Goal: Information Seeking & Learning: Check status

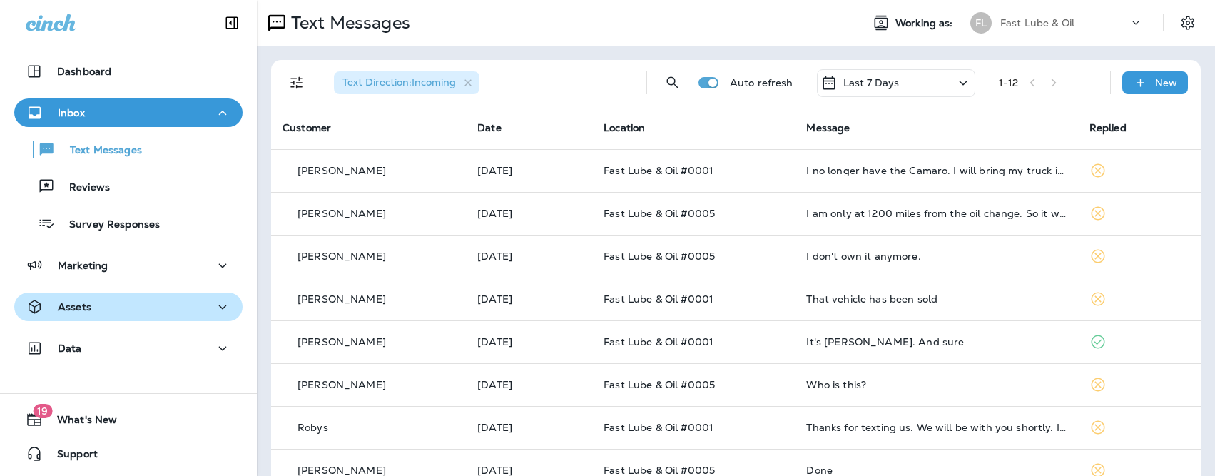
click at [97, 298] on div "Assets" at bounding box center [129, 307] width 206 height 18
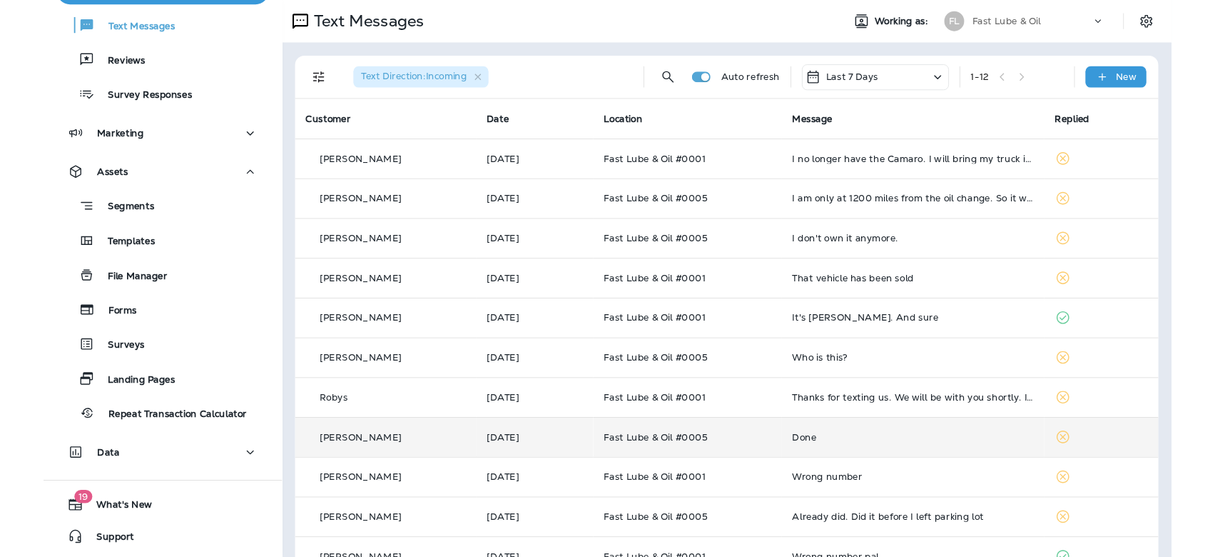
scroll to position [113, 0]
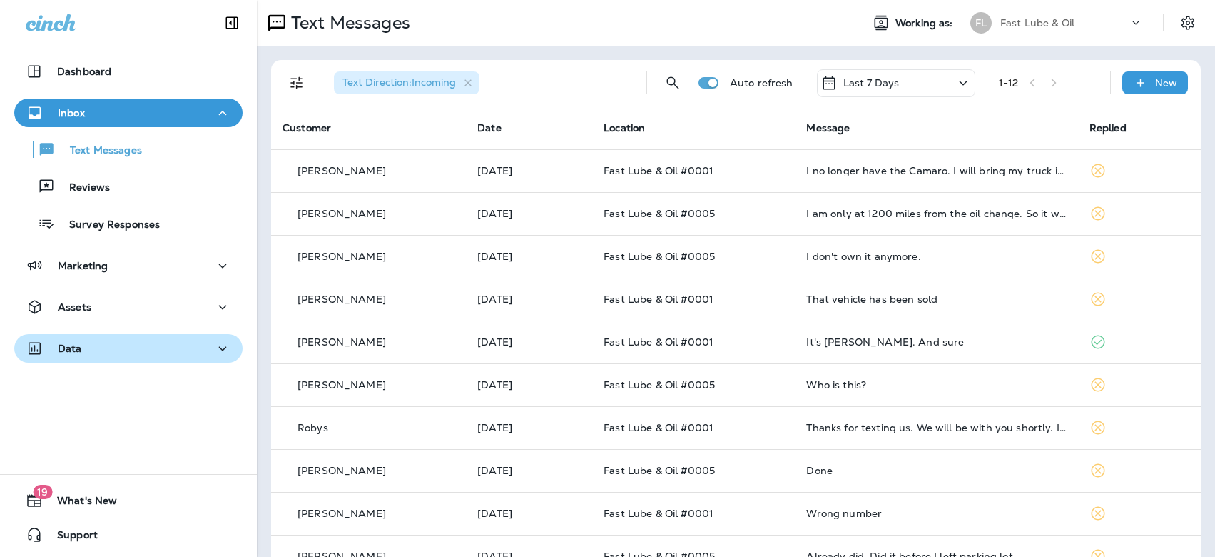
click at [69, 351] on p "Data" at bounding box center [70, 348] width 24 height 11
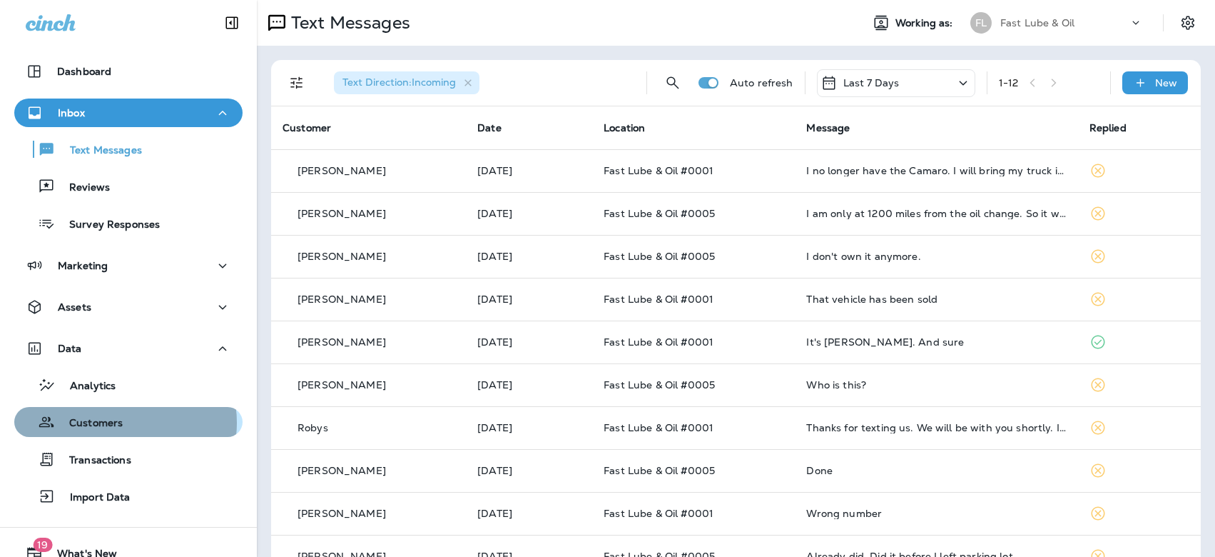
click at [123, 423] on div "Customers" at bounding box center [128, 421] width 217 height 21
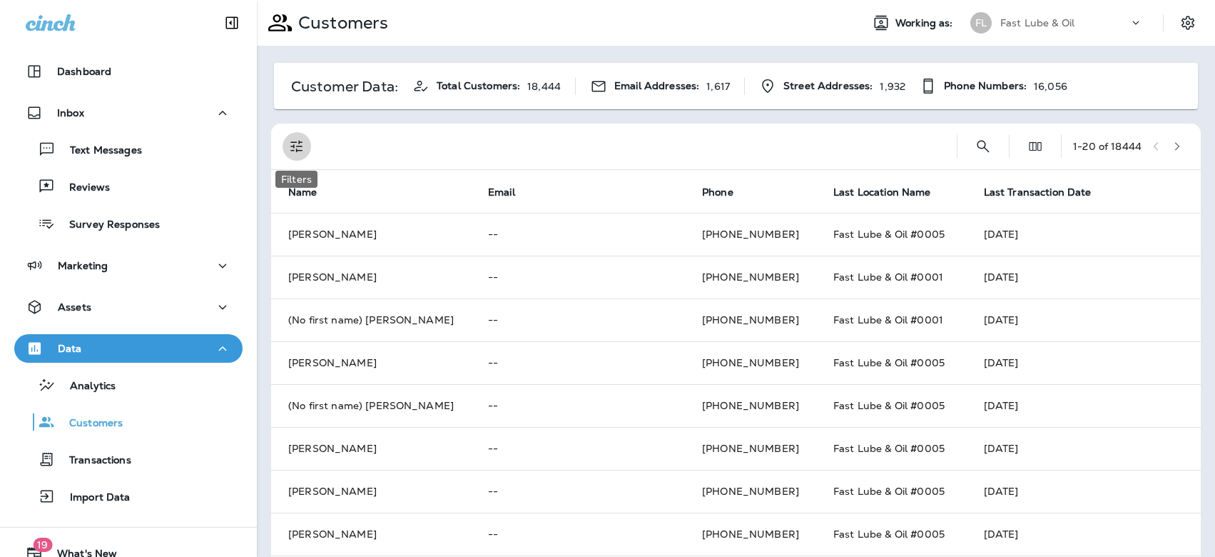
click at [308, 142] on button "Filters" at bounding box center [297, 146] width 29 height 29
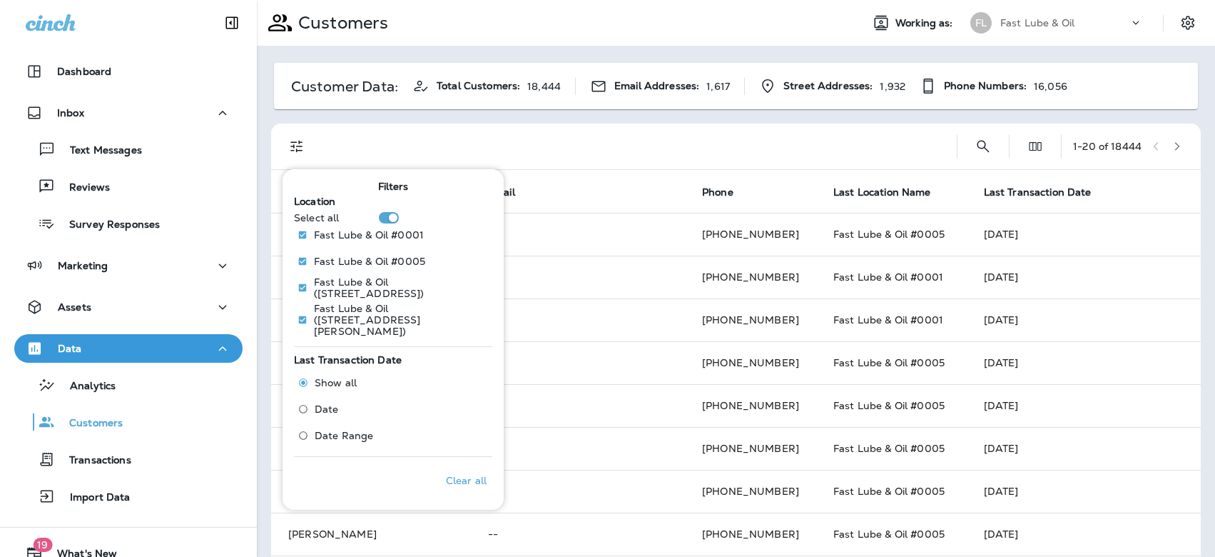
drag, startPoint x: 326, startPoint y: 143, endPoint x: 340, endPoint y: 139, distance: 14.0
click at [328, 143] on div at bounding box center [634, 146] width 623 height 46
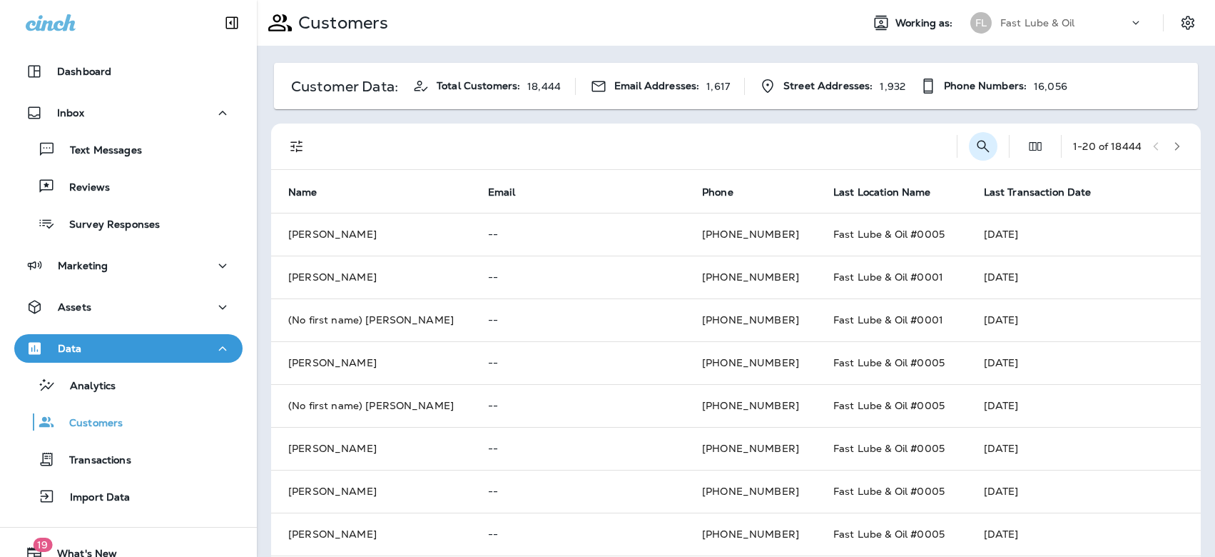
click at [975, 149] on icon "Search Customers" at bounding box center [983, 146] width 17 height 17
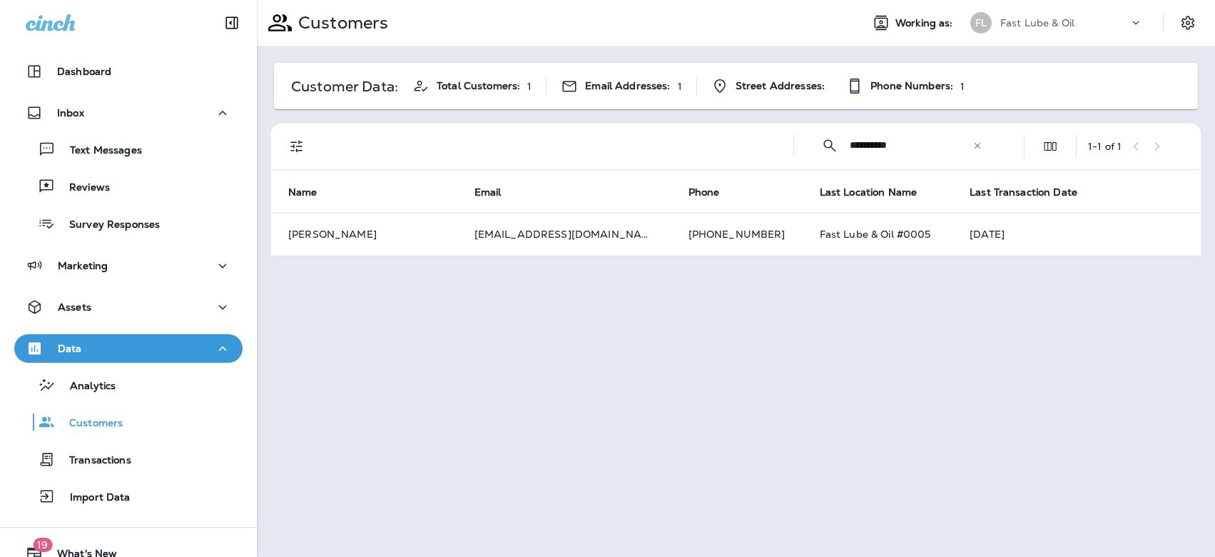
type input "**********"
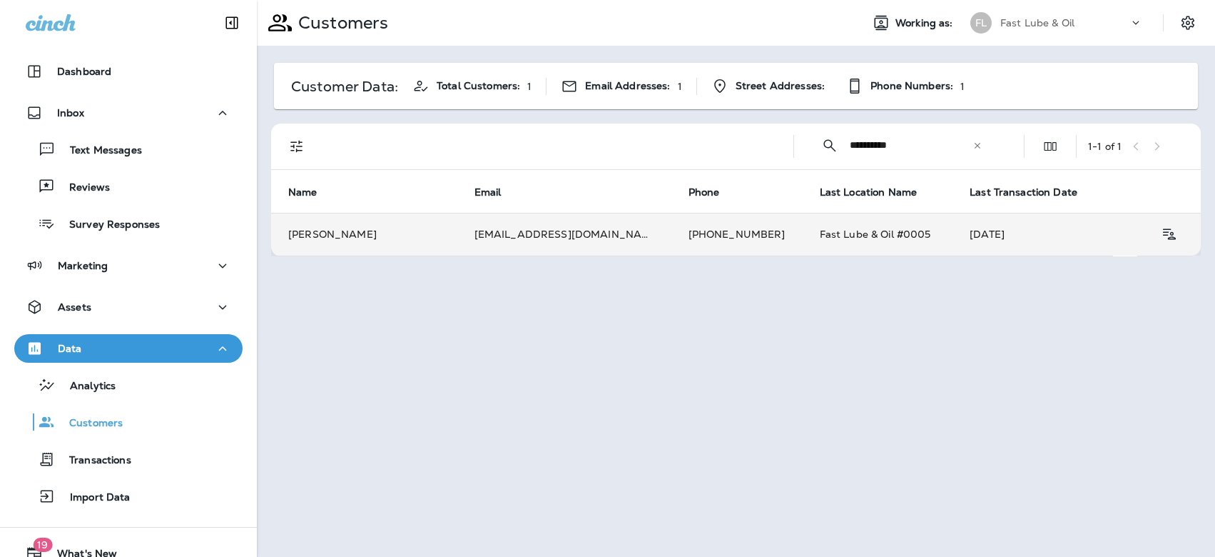
click at [820, 233] on span "Fast Lube & Oil #0005" at bounding box center [875, 234] width 111 height 13
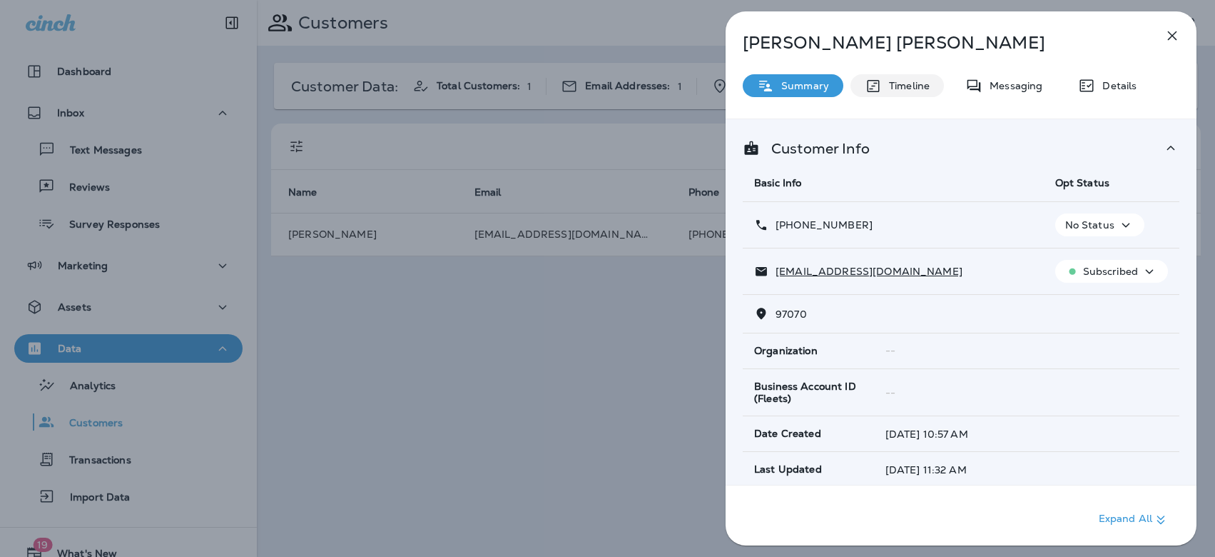
click at [919, 81] on p "Timeline" at bounding box center [906, 85] width 48 height 11
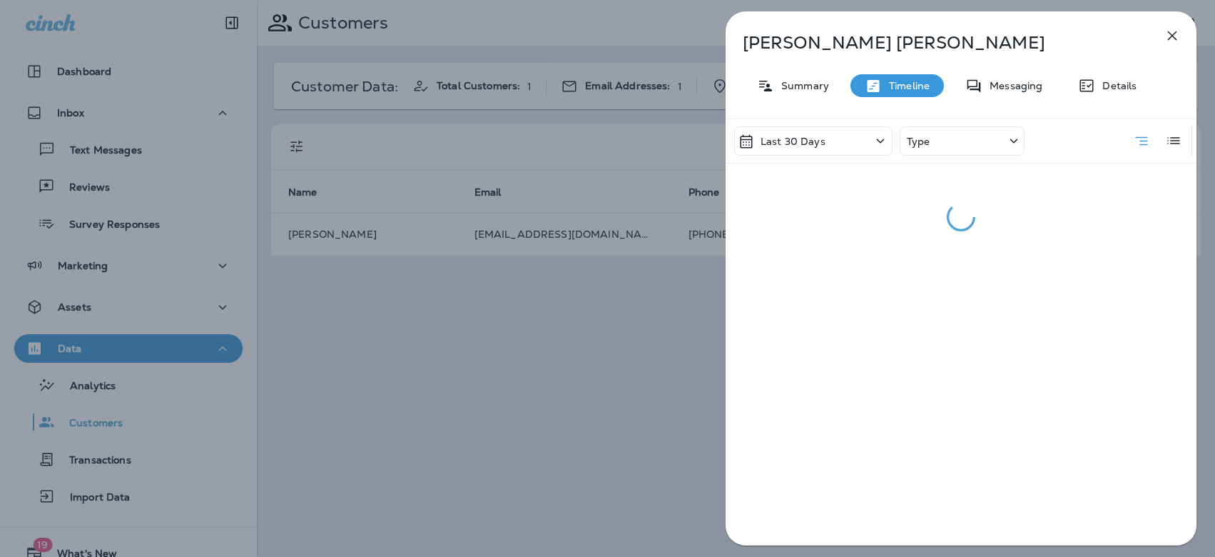
click at [791, 138] on p "Last 30 Days" at bounding box center [793, 141] width 65 height 11
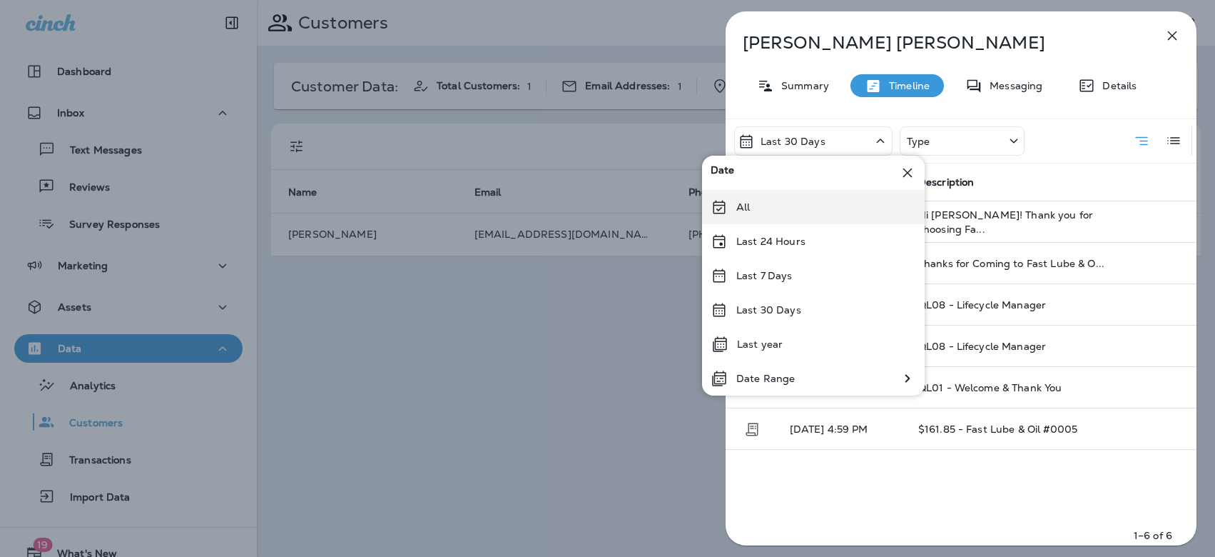
click at [803, 209] on div "All" at bounding box center [813, 207] width 223 height 34
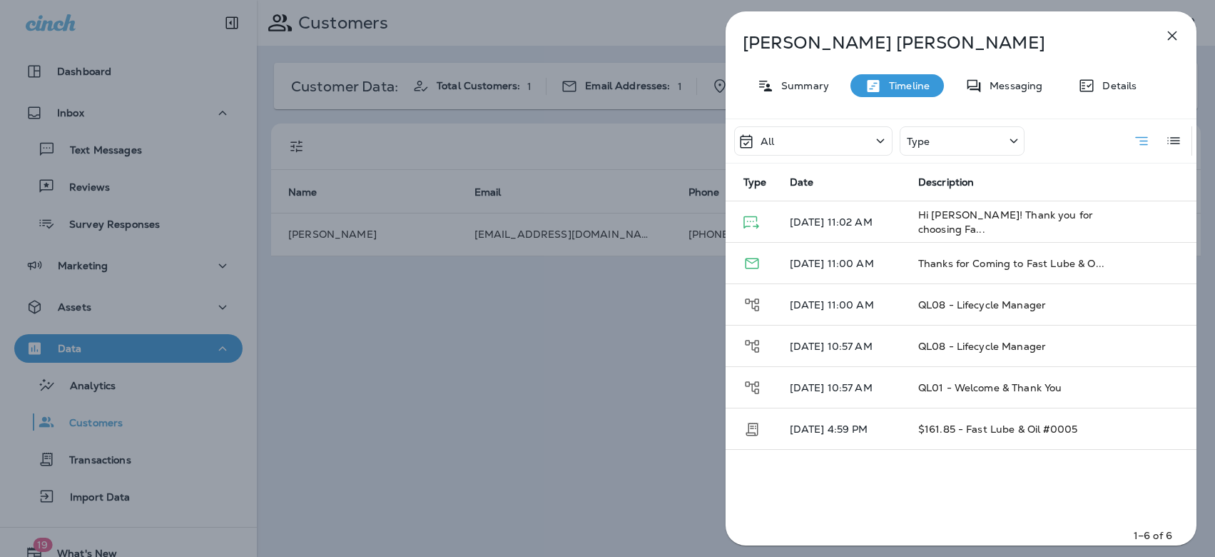
click at [510, 130] on div "Gail Rigby Summary Timeline Messaging Details All Type Type Date Description 10…" at bounding box center [607, 278] width 1215 height 557
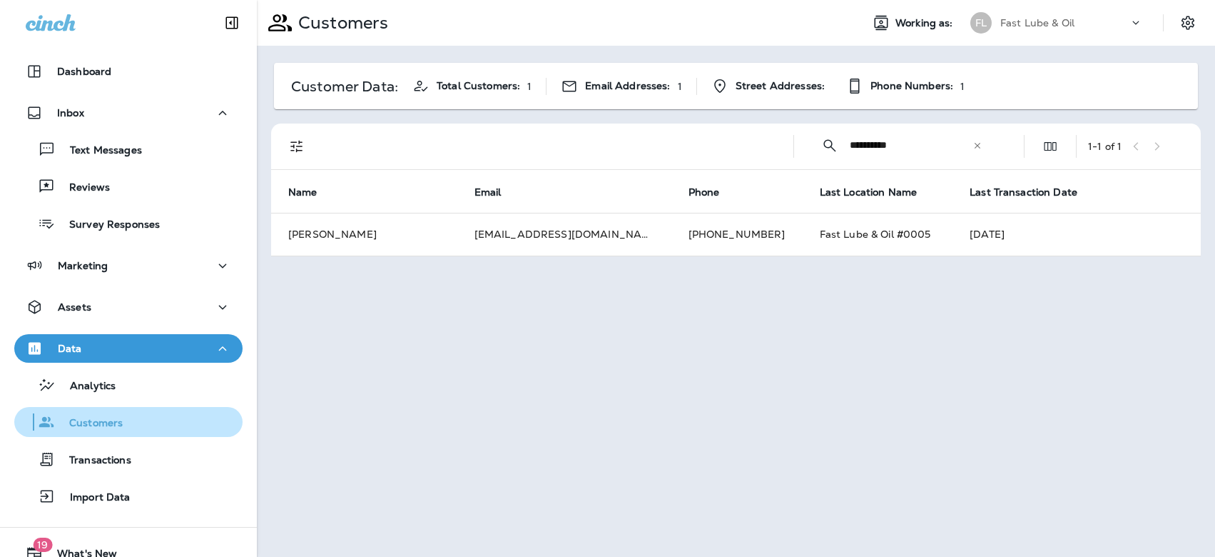
click at [108, 415] on div "Customers" at bounding box center [71, 421] width 103 height 21
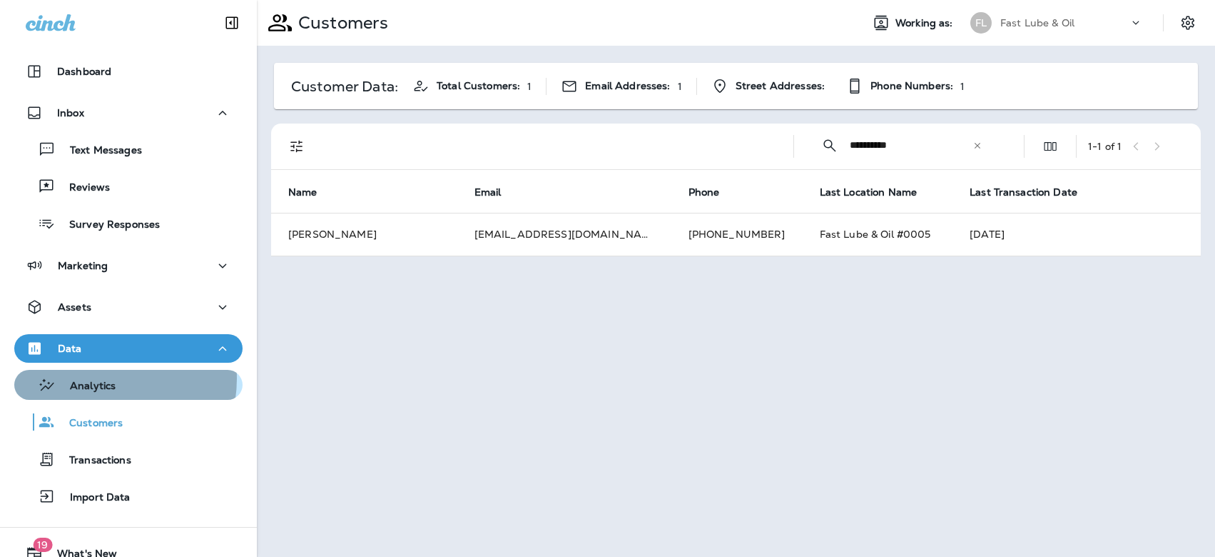
click at [94, 380] on p "Analytics" at bounding box center [86, 387] width 60 height 14
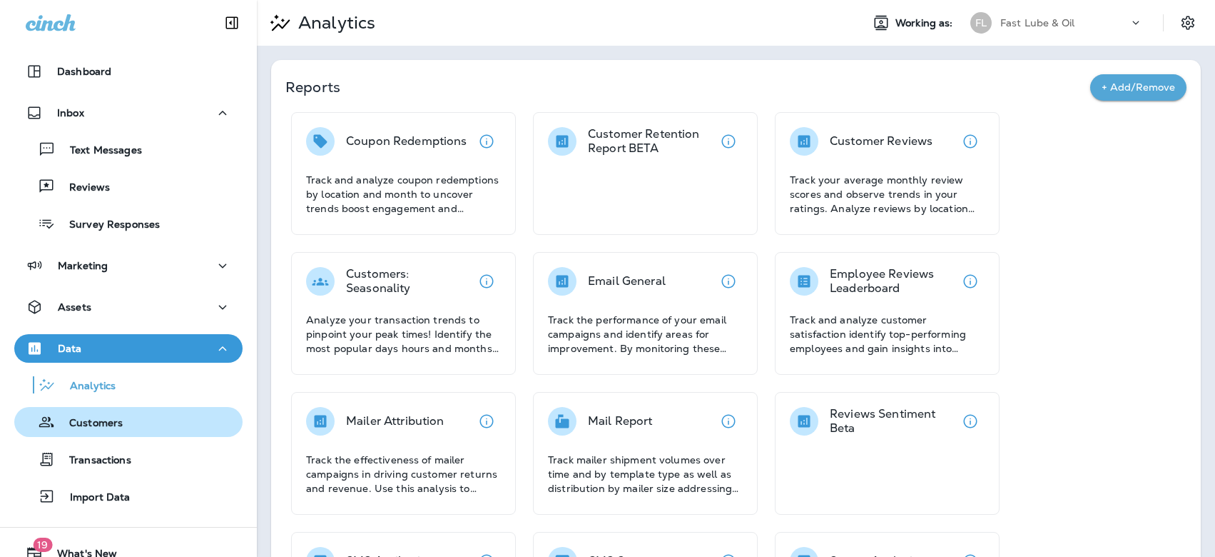
click at [96, 430] on p "Customers" at bounding box center [89, 424] width 68 height 14
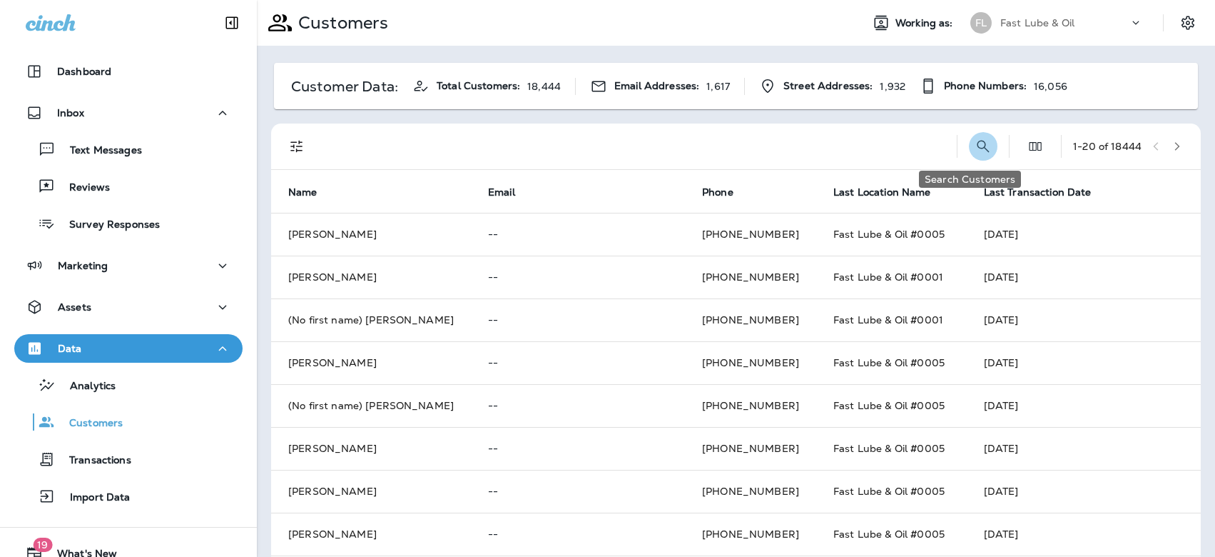
click at [969, 143] on button "Search Customers" at bounding box center [983, 146] width 29 height 29
type input "**********"
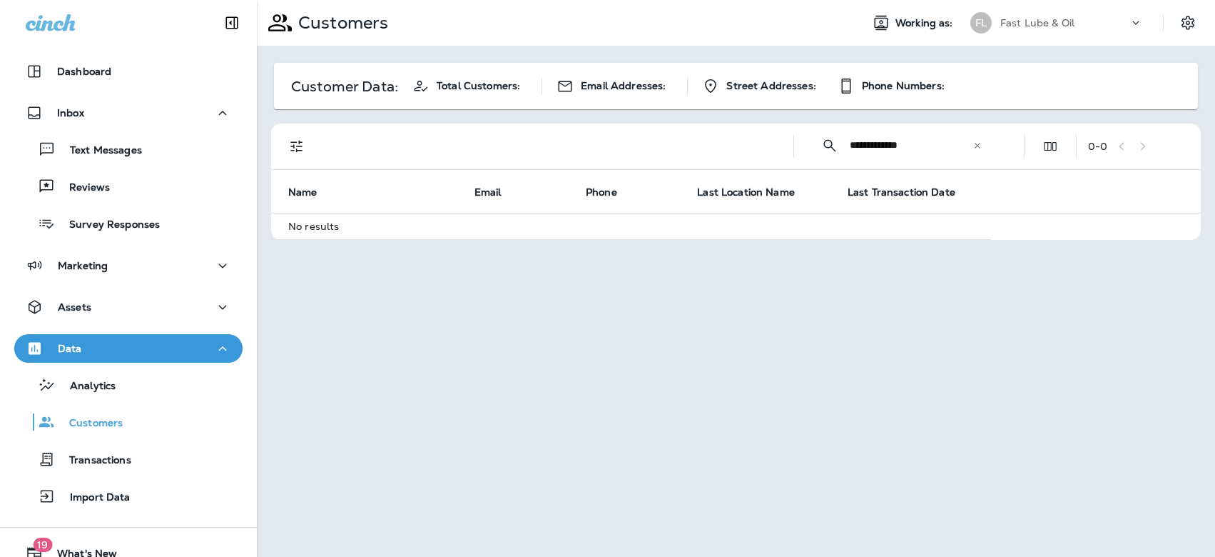
click at [926, 148] on input "**********" at bounding box center [911, 145] width 123 height 38
click at [899, 149] on input "**********" at bounding box center [911, 145] width 123 height 38
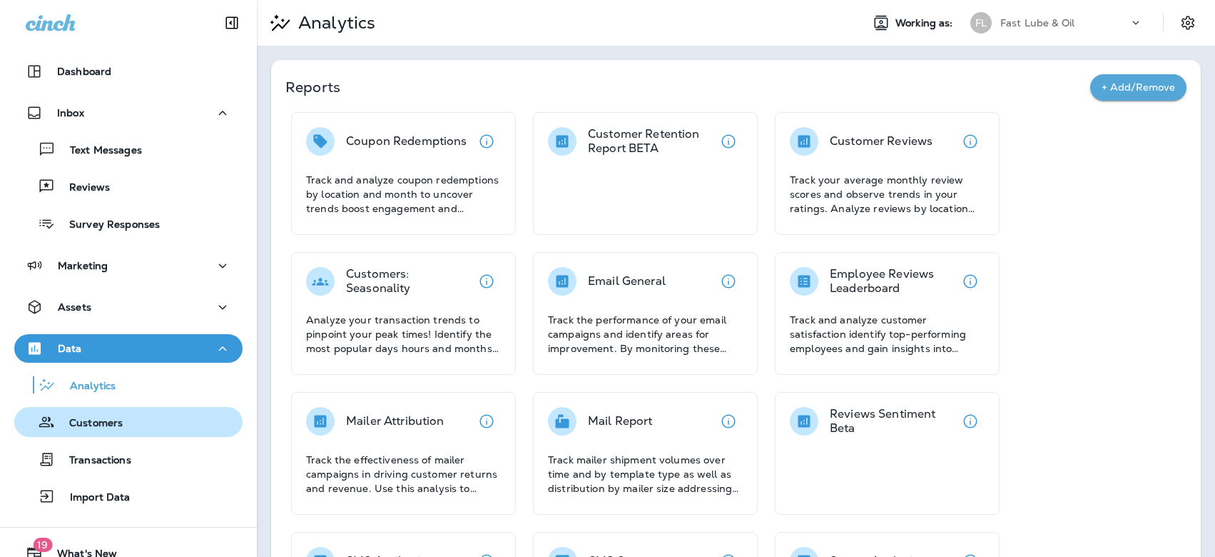
click at [136, 426] on div "Customers" at bounding box center [128, 421] width 217 height 21
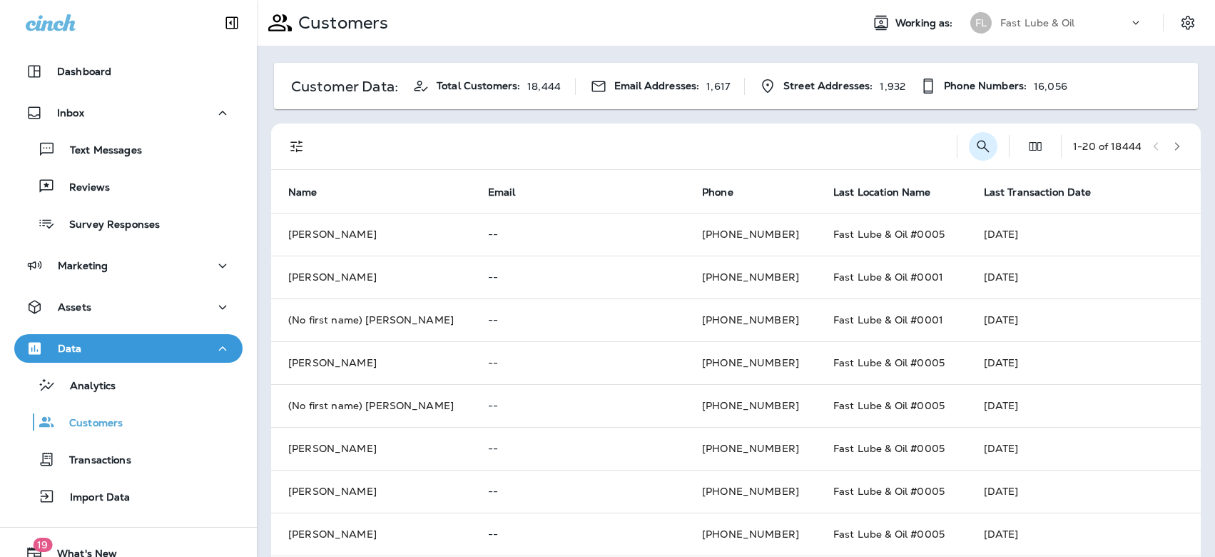
click at [976, 146] on icon "Search Customers" at bounding box center [983, 146] width 17 height 17
type input "****"
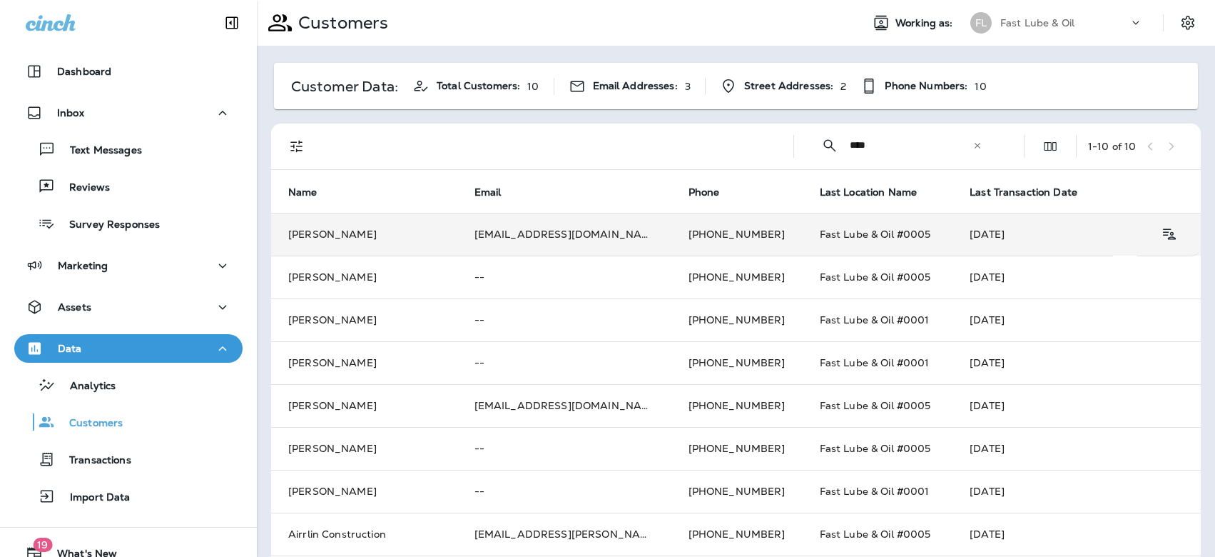
click at [408, 238] on td "Gail Rigby" at bounding box center [364, 234] width 186 height 43
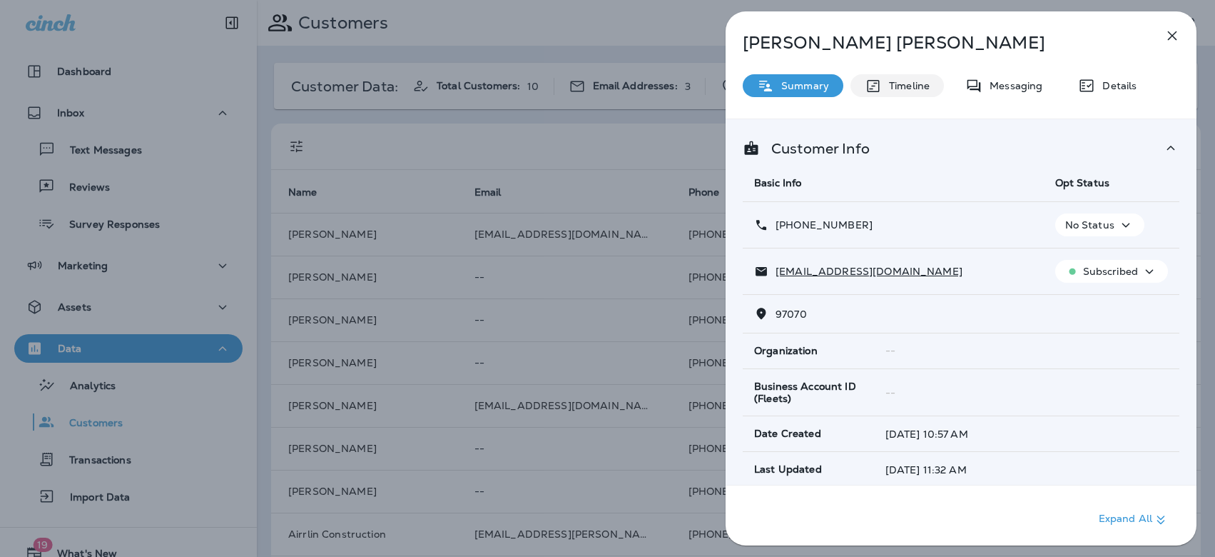
click at [885, 81] on p "Timeline" at bounding box center [906, 85] width 48 height 11
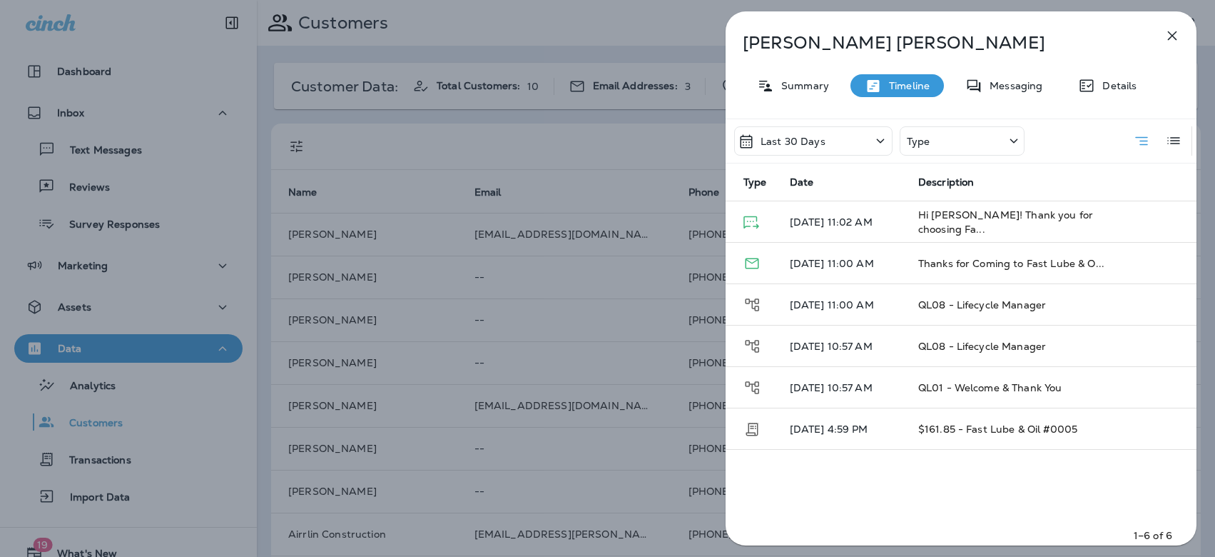
click at [816, 124] on div "Last 30 Days Type" at bounding box center [879, 141] width 290 height 44
click at [816, 133] on div "Last 30 Days" at bounding box center [782, 141] width 88 height 17
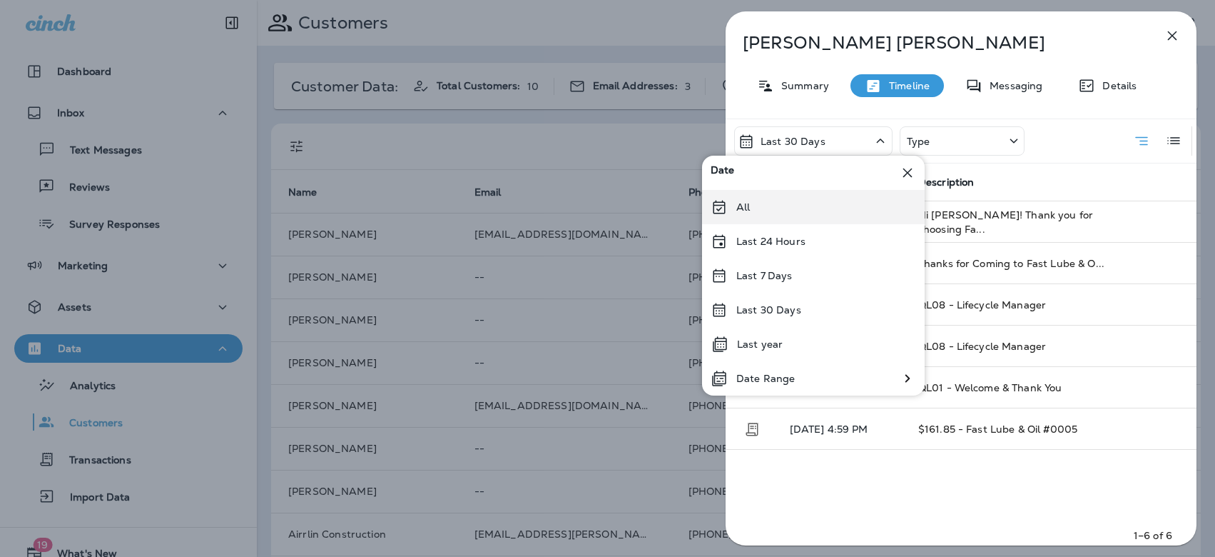
click at [783, 196] on div "All" at bounding box center [813, 207] width 223 height 34
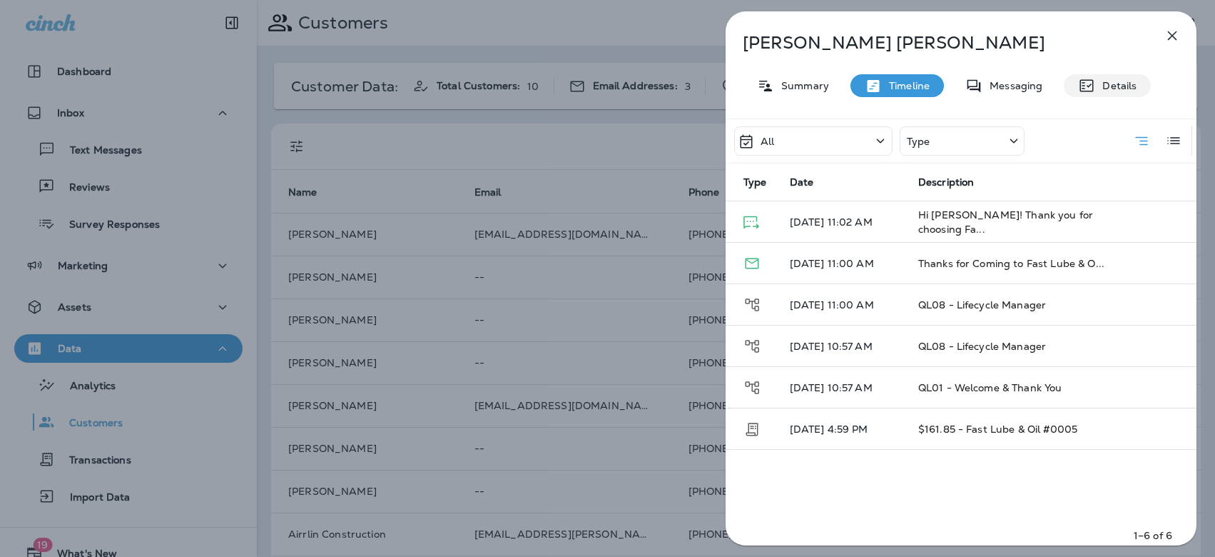
click at [1088, 88] on icon at bounding box center [1086, 85] width 17 height 17
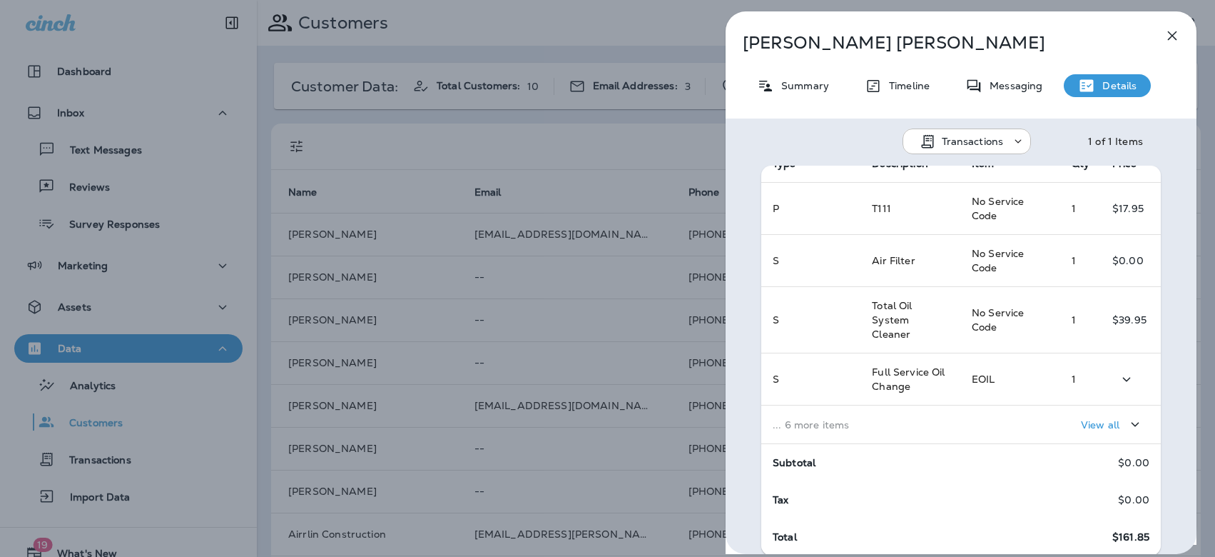
scroll to position [1, 0]
click at [1113, 537] on span "$161.85" at bounding box center [1131, 536] width 37 height 12
drag, startPoint x: 1139, startPoint y: 532, endPoint x: 1106, endPoint y: 539, distance: 33.6
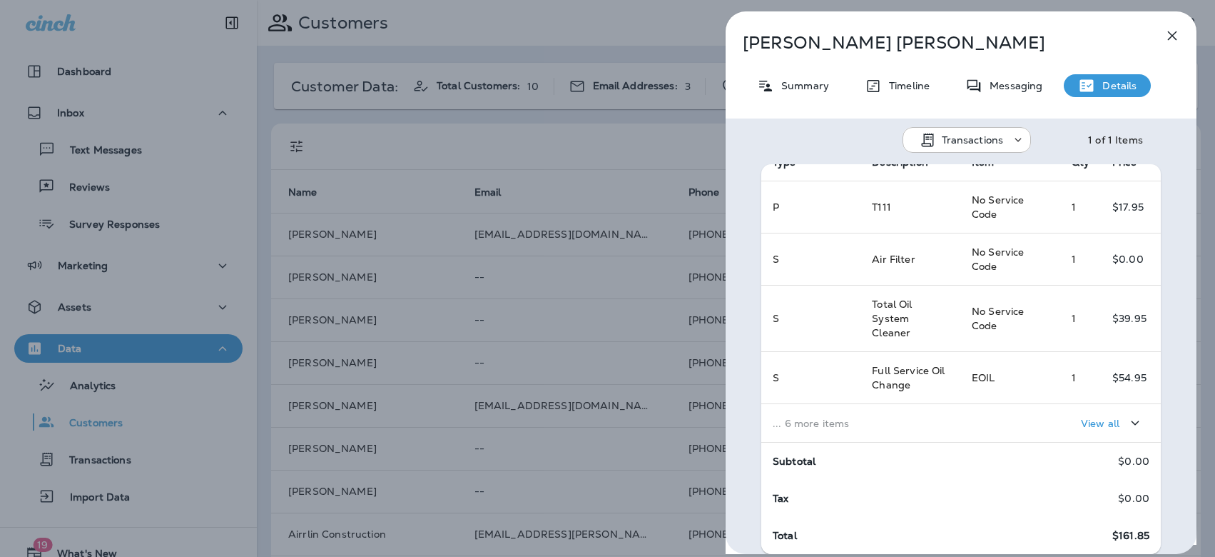
click at [1106, 539] on td "$161.85" at bounding box center [1061, 535] width 200 height 37
drag, startPoint x: 1103, startPoint y: 536, endPoint x: 1133, endPoint y: 534, distance: 29.3
click at [1133, 534] on span "$161.85" at bounding box center [1131, 536] width 37 height 12
drag, startPoint x: 1096, startPoint y: 534, endPoint x: 1143, endPoint y: 535, distance: 47.8
click at [1150, 534] on div "Location Fast Lube & Oil #0005 Transaction Date 10/9/25 4:59 PM Transaction Amo…" at bounding box center [962, 359] width 400 height 390
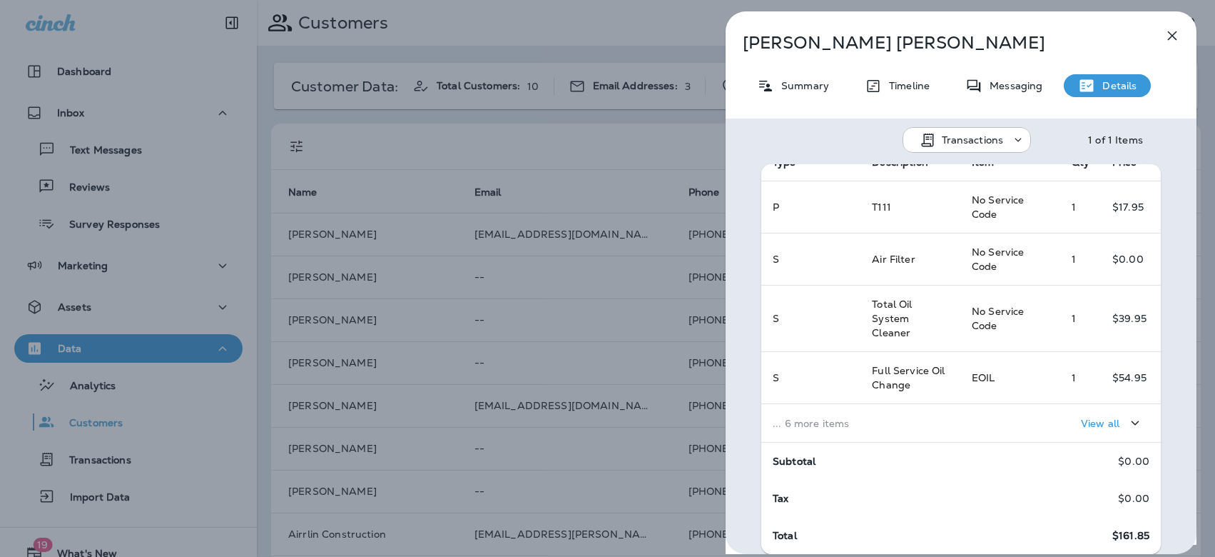
drag, startPoint x: 1138, startPoint y: 535, endPoint x: 732, endPoint y: 492, distance: 408.4
click at [1056, 536] on td "$161.85" at bounding box center [1061, 535] width 200 height 37
click at [1101, 432] on button "View all" at bounding box center [1113, 423] width 74 height 26
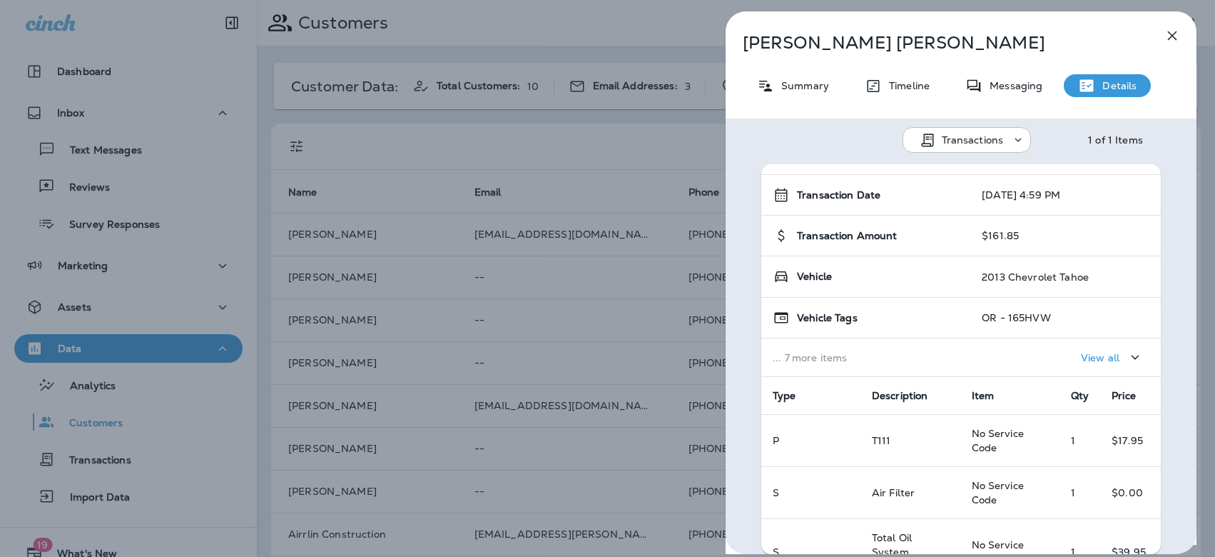
scroll to position [0, 0]
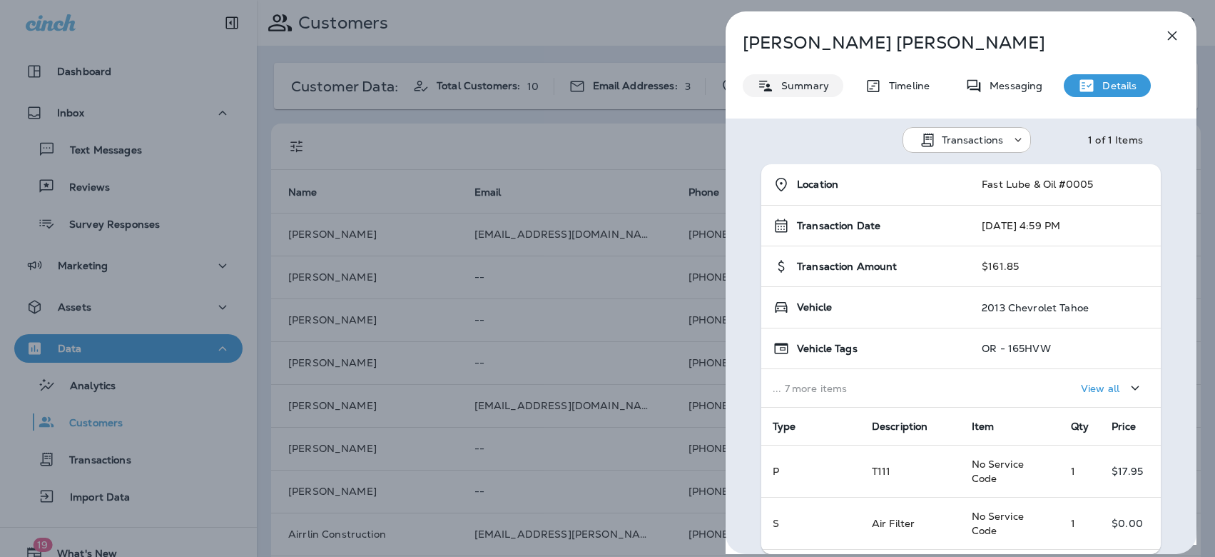
click at [803, 92] on div "Summary" at bounding box center [793, 85] width 101 height 23
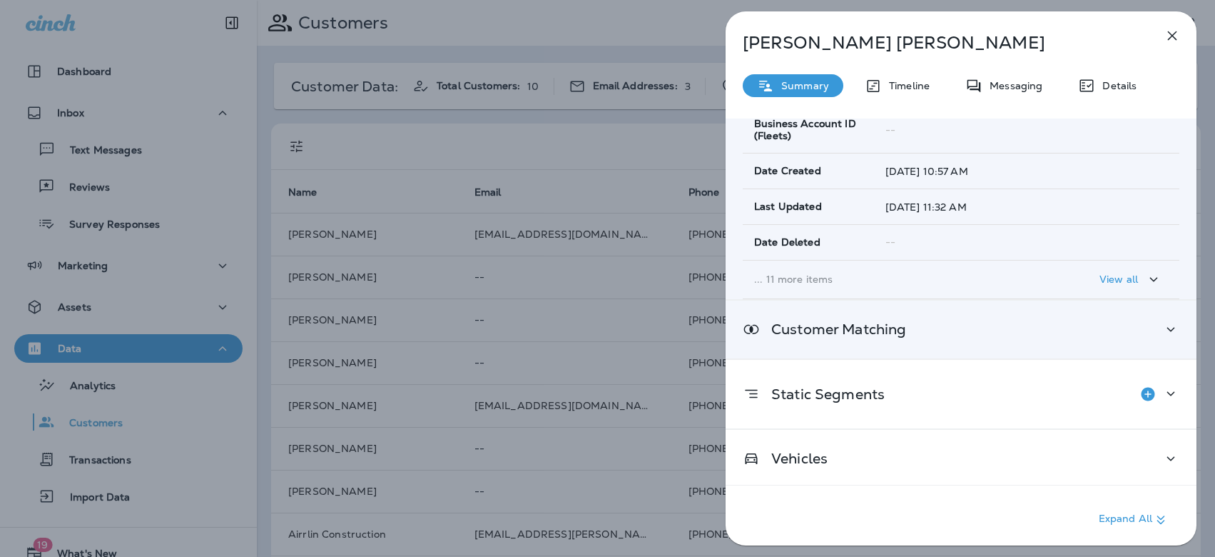
scroll to position [266, 0]
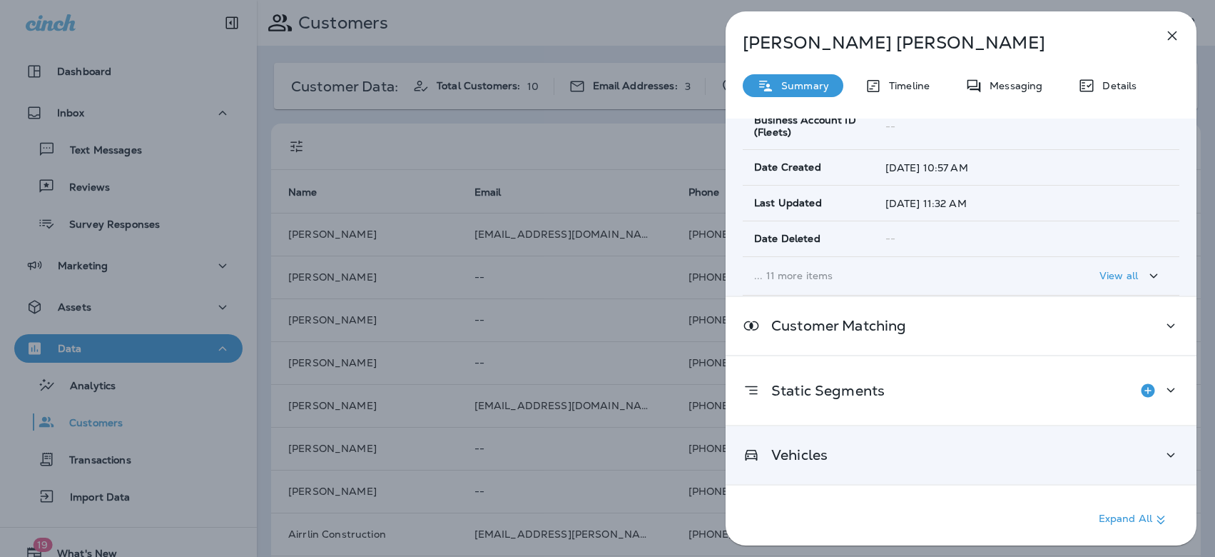
click at [849, 445] on div "Vehicles" at bounding box center [961, 455] width 471 height 58
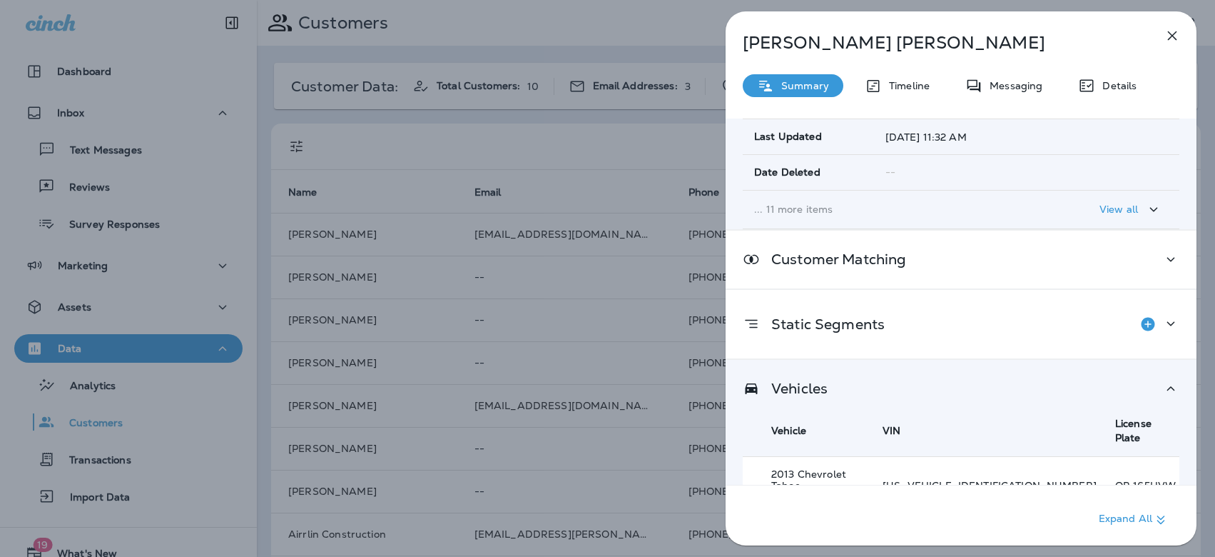
scroll to position [348, 0]
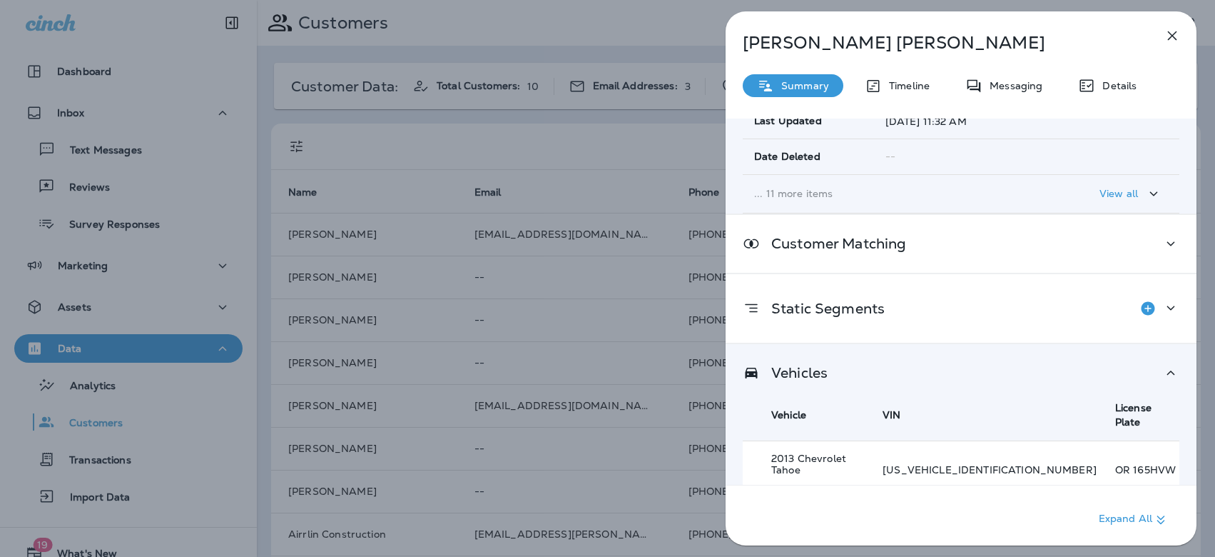
drag, startPoint x: 1115, startPoint y: 440, endPoint x: 1131, endPoint y: 440, distance: 16.4
click at [1115, 464] on p "OR 165HVW" at bounding box center [1147, 469] width 64 height 11
drag, startPoint x: 1137, startPoint y: 441, endPoint x: 1146, endPoint y: 440, distance: 9.4
click at [1141, 464] on p "OR 165HVW" at bounding box center [1147, 469] width 64 height 11
click at [1146, 464] on p "OR 165HVW" at bounding box center [1147, 469] width 64 height 11
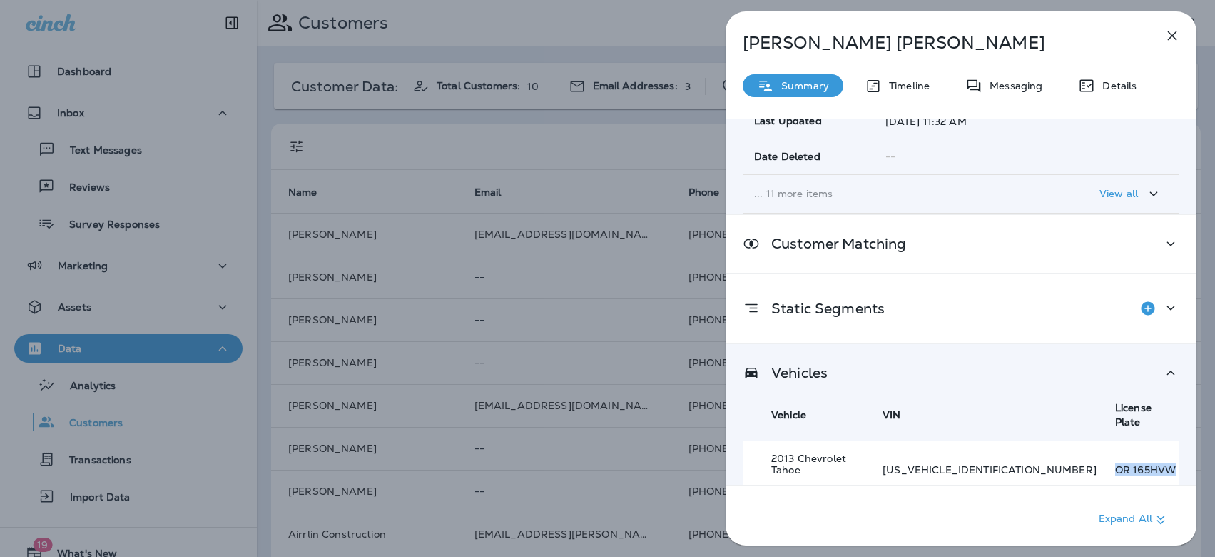
drag, startPoint x: 1146, startPoint y: 440, endPoint x: 1090, endPoint y: 443, distance: 56.5
click at [1115, 464] on p "OR 165HVW" at bounding box center [1147, 469] width 64 height 11
copy p "OR 165HVW"
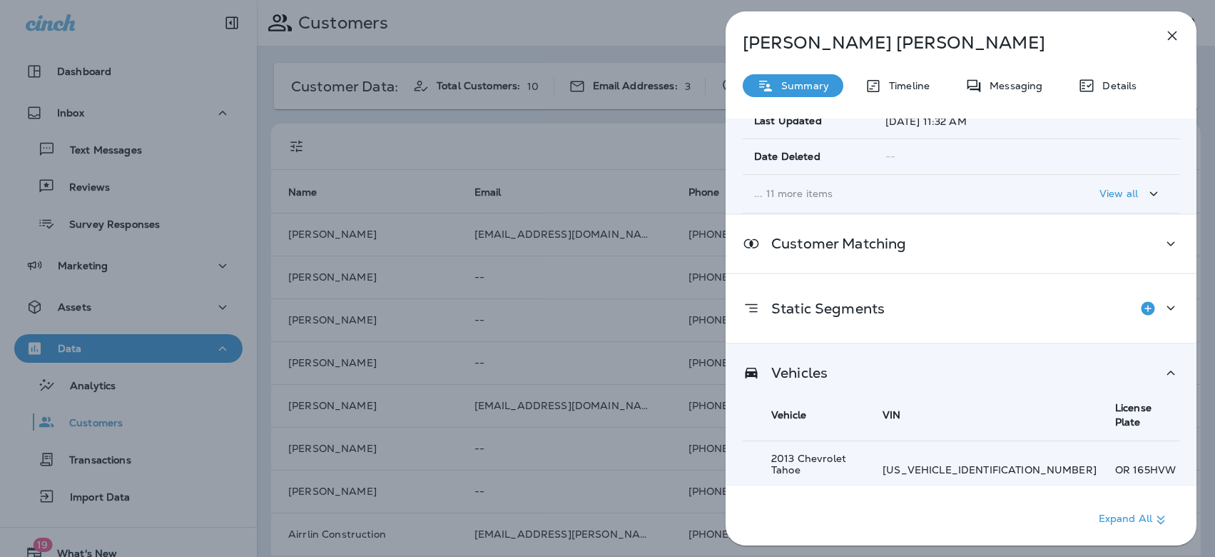
click at [246, 75] on div "Gail Rigby Summary Timeline Messaging Details Customer Info Basic Info Opt Stat…" at bounding box center [607, 278] width 1215 height 557
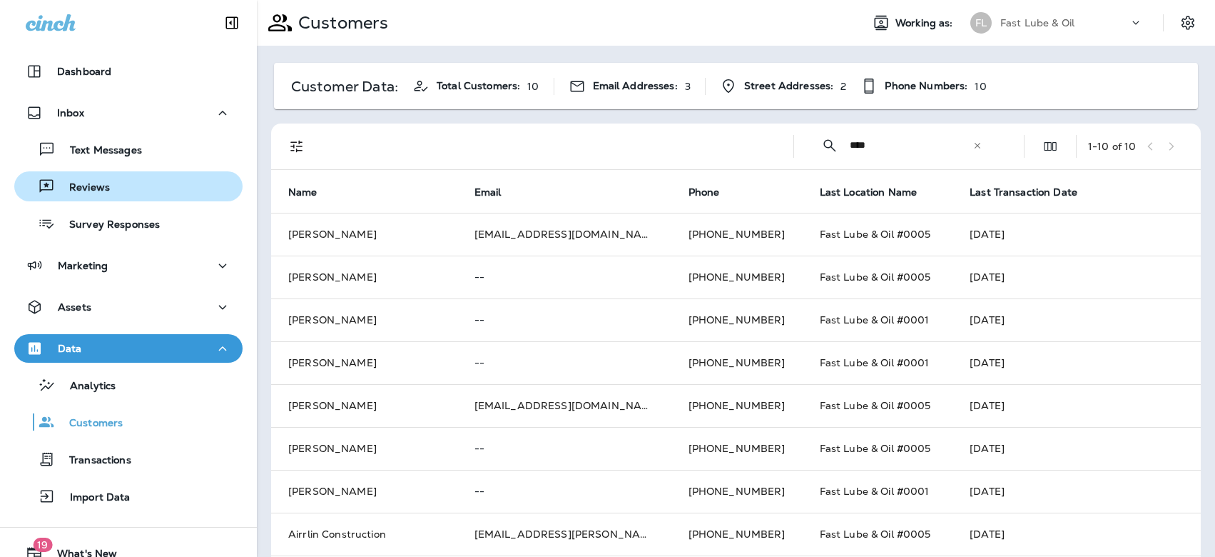
click at [91, 198] on button "Reviews" at bounding box center [128, 186] width 228 height 30
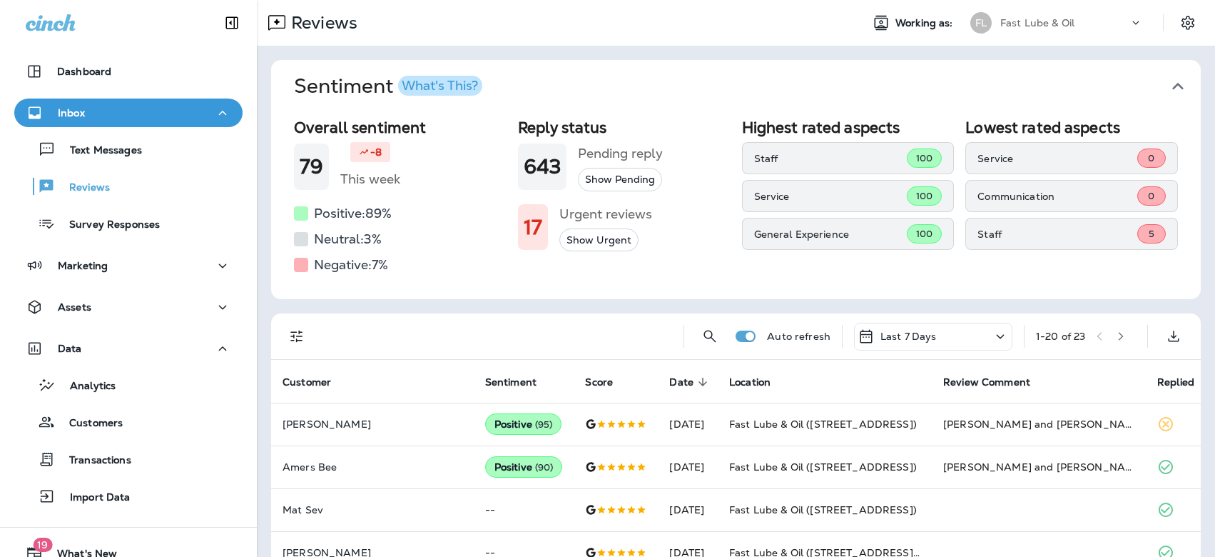
click at [1123, 335] on button "button" at bounding box center [1120, 335] width 21 height 21
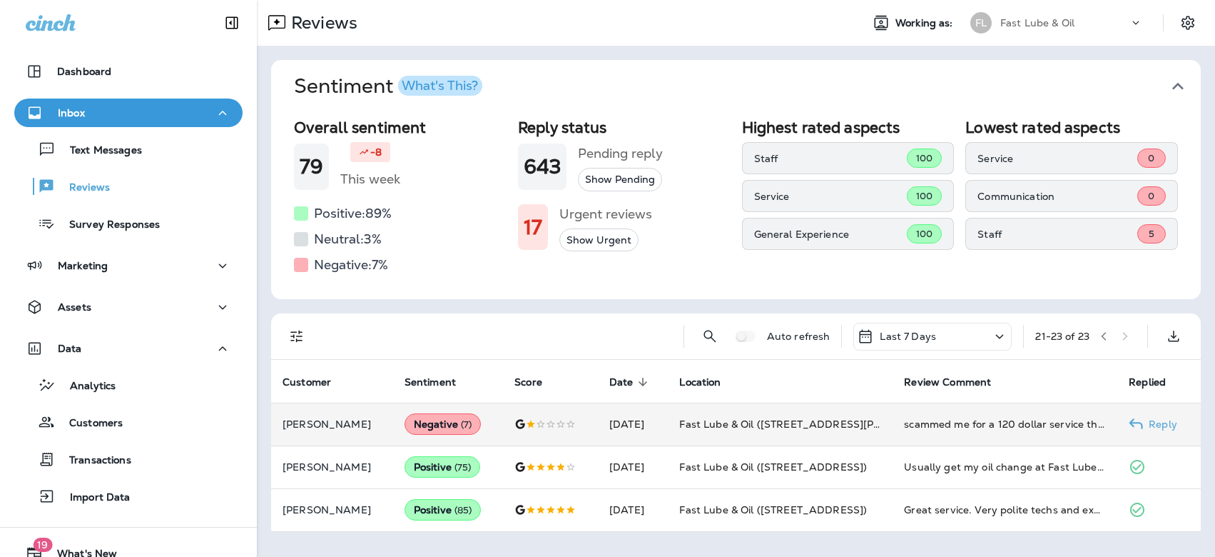
click at [562, 427] on div at bounding box center [551, 423] width 72 height 11
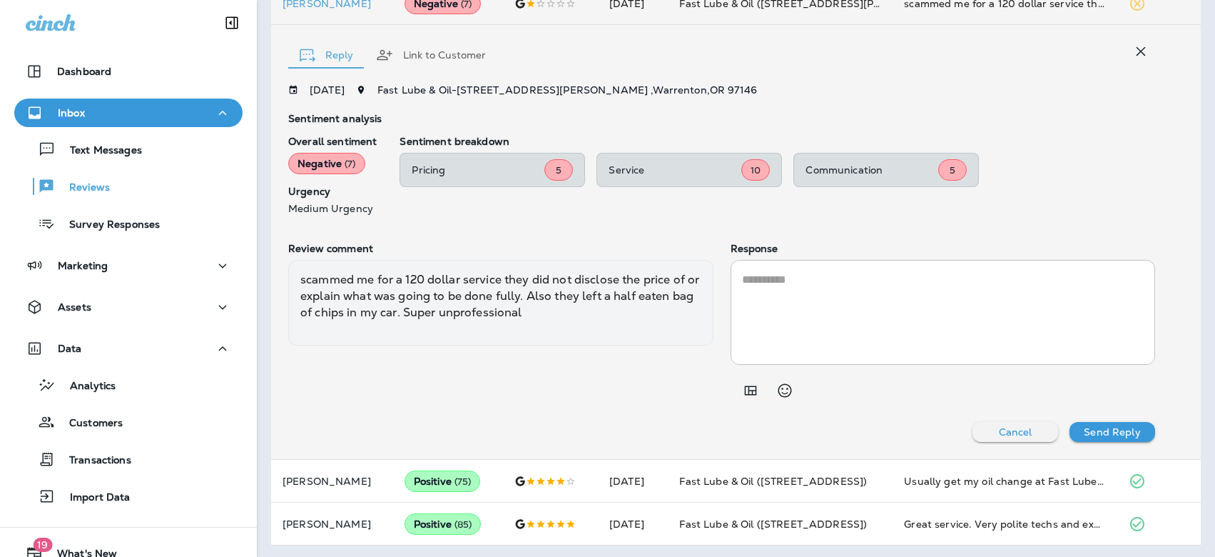
scroll to position [423, 0]
